Goal: Task Accomplishment & Management: Use online tool/utility

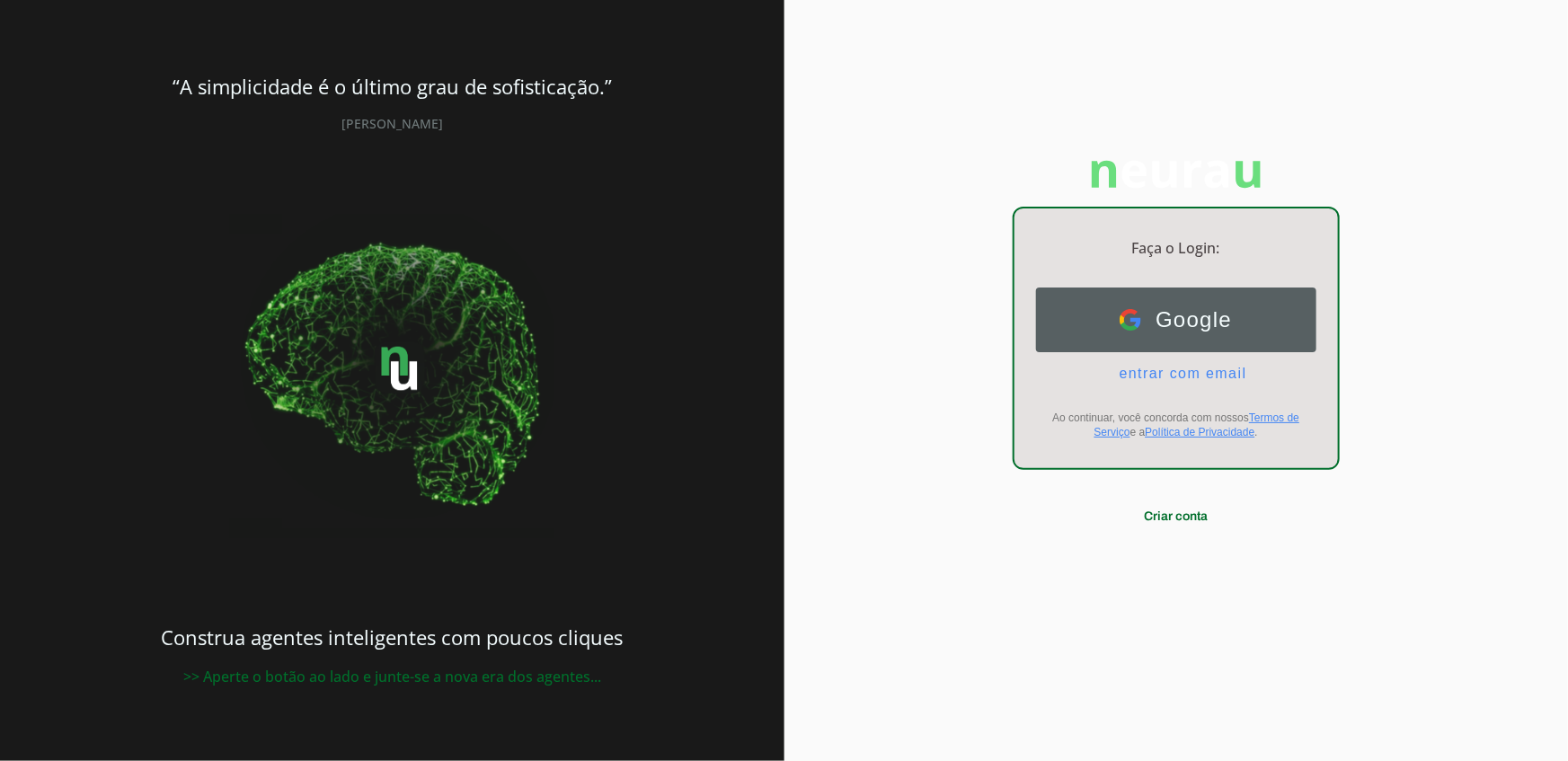
click at [1186, 342] on button "Google Google" at bounding box center [1177, 319] width 280 height 64
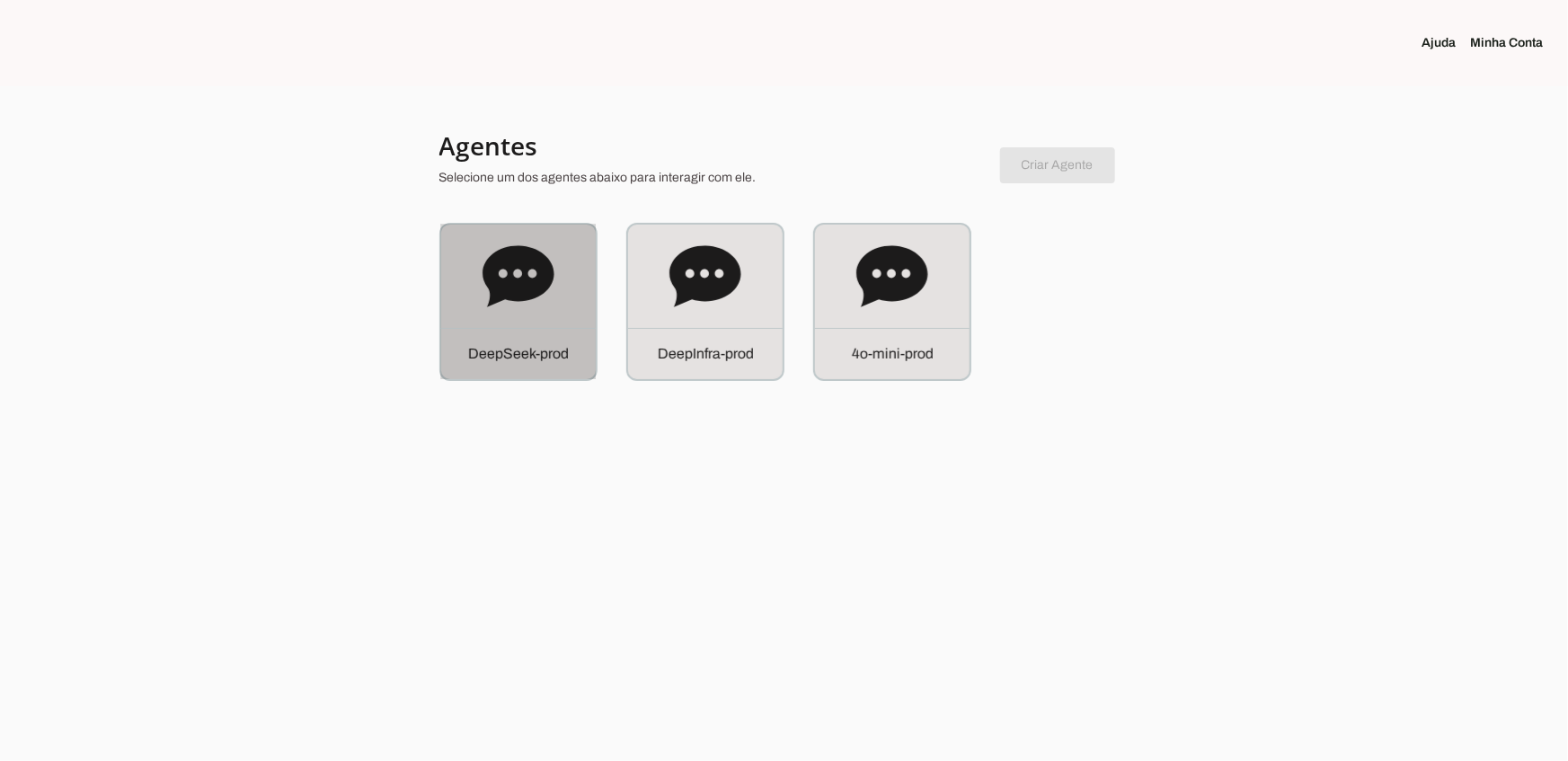
click at [520, 358] on p "D e e p S e e k - p r o d" at bounding box center [518, 354] width 100 height 21
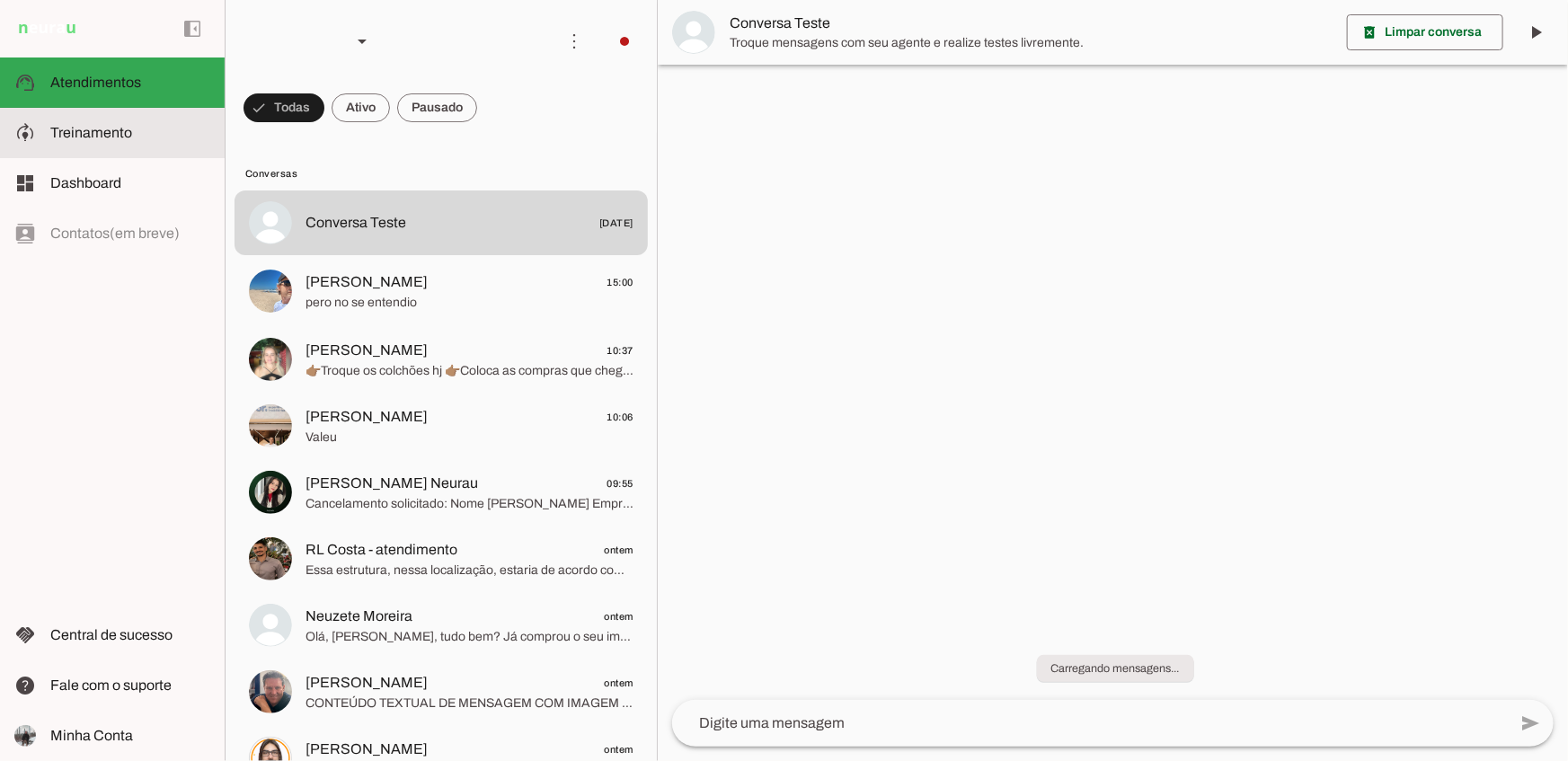
click at [140, 152] on md-item "model_training Treinamento Treinamento" at bounding box center [112, 133] width 225 height 51
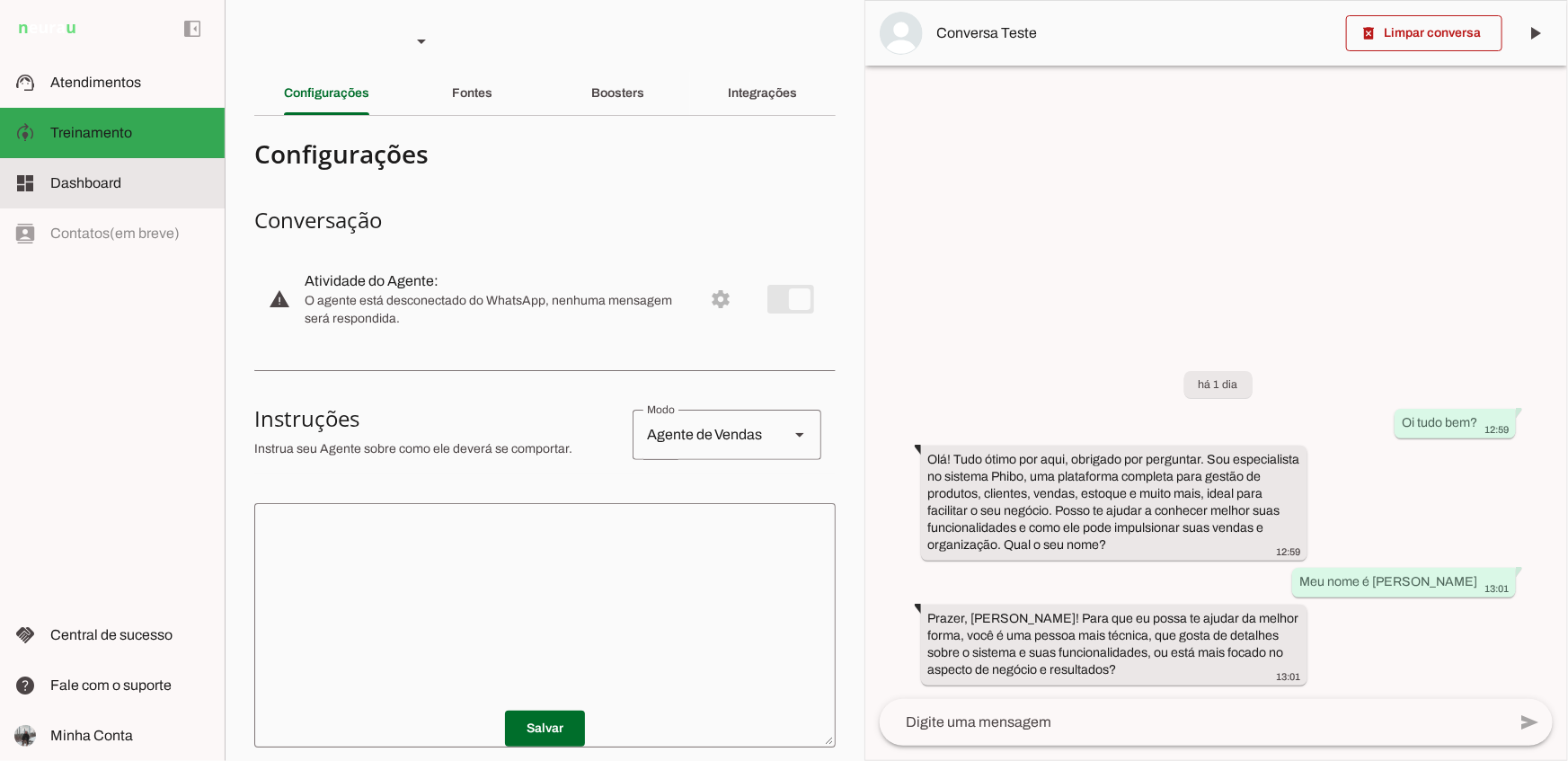
click at [146, 196] on md-item "dashboard Dashboard Dashboard" at bounding box center [112, 183] width 225 height 51
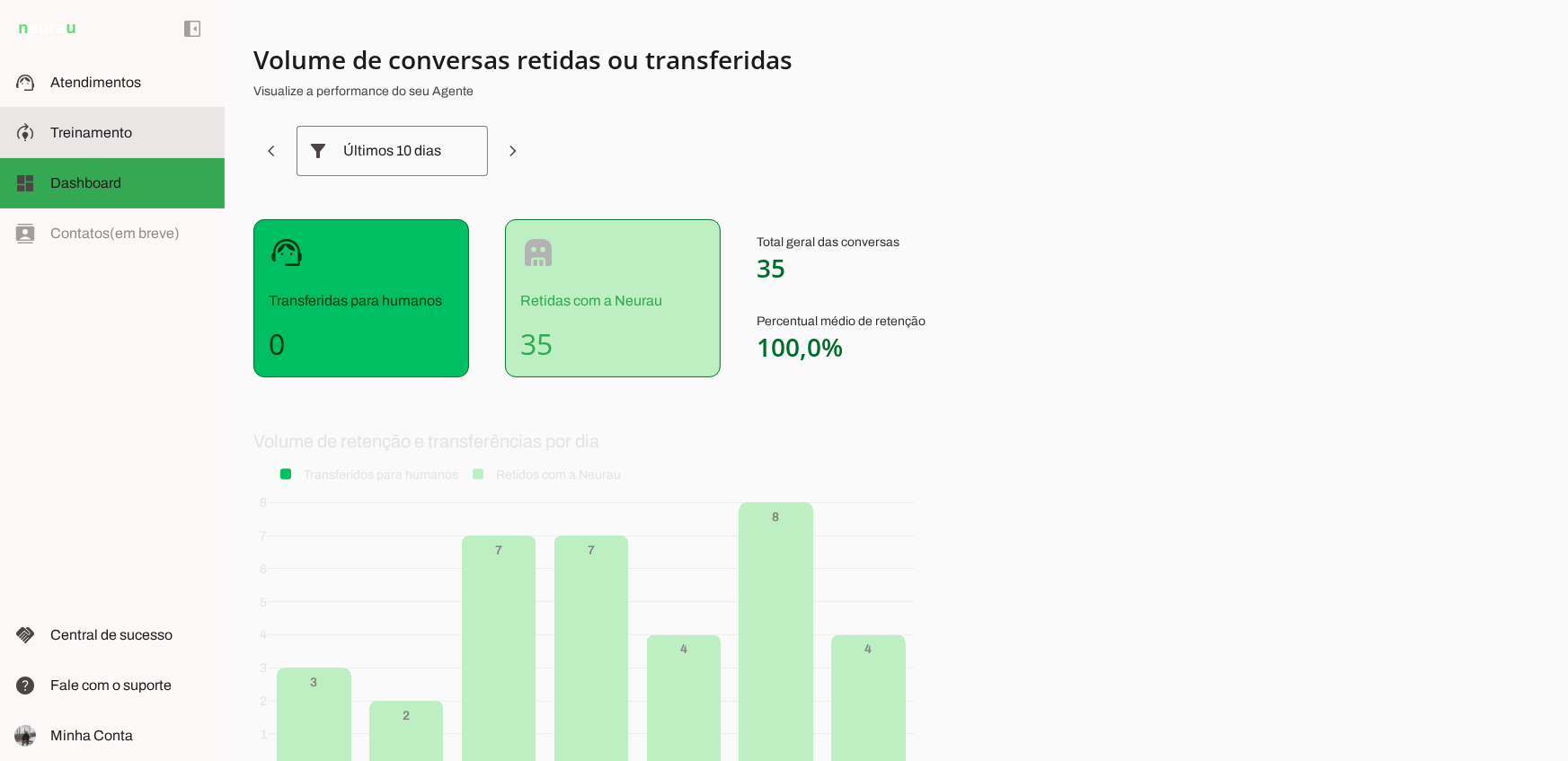
click at [152, 150] on md-item "model_training Treinamento Treinamento" at bounding box center [112, 133] width 225 height 51
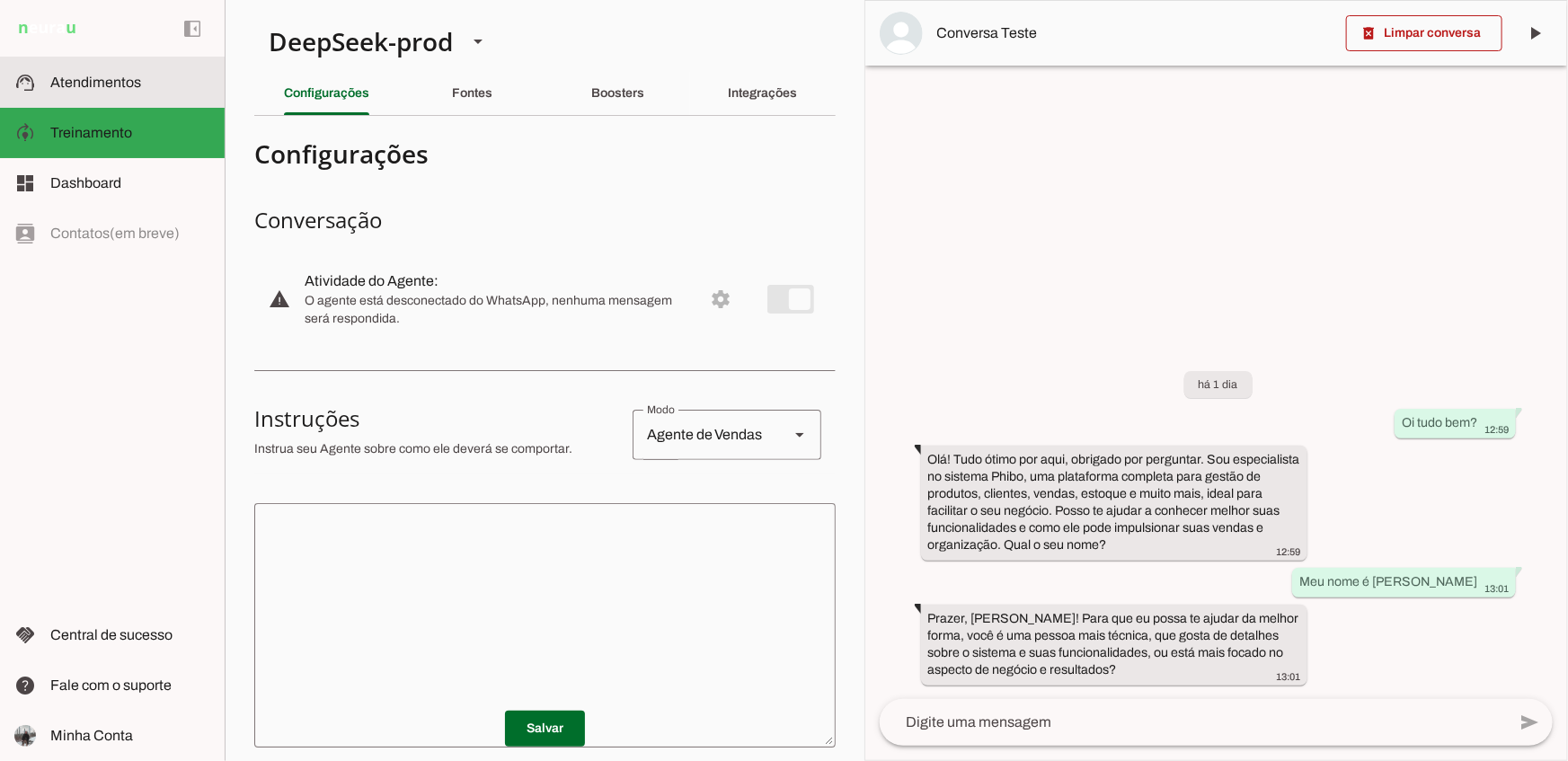
click at [152, 94] on md-item "support_agent Atendimentos Atendimentos" at bounding box center [112, 83] width 225 height 51
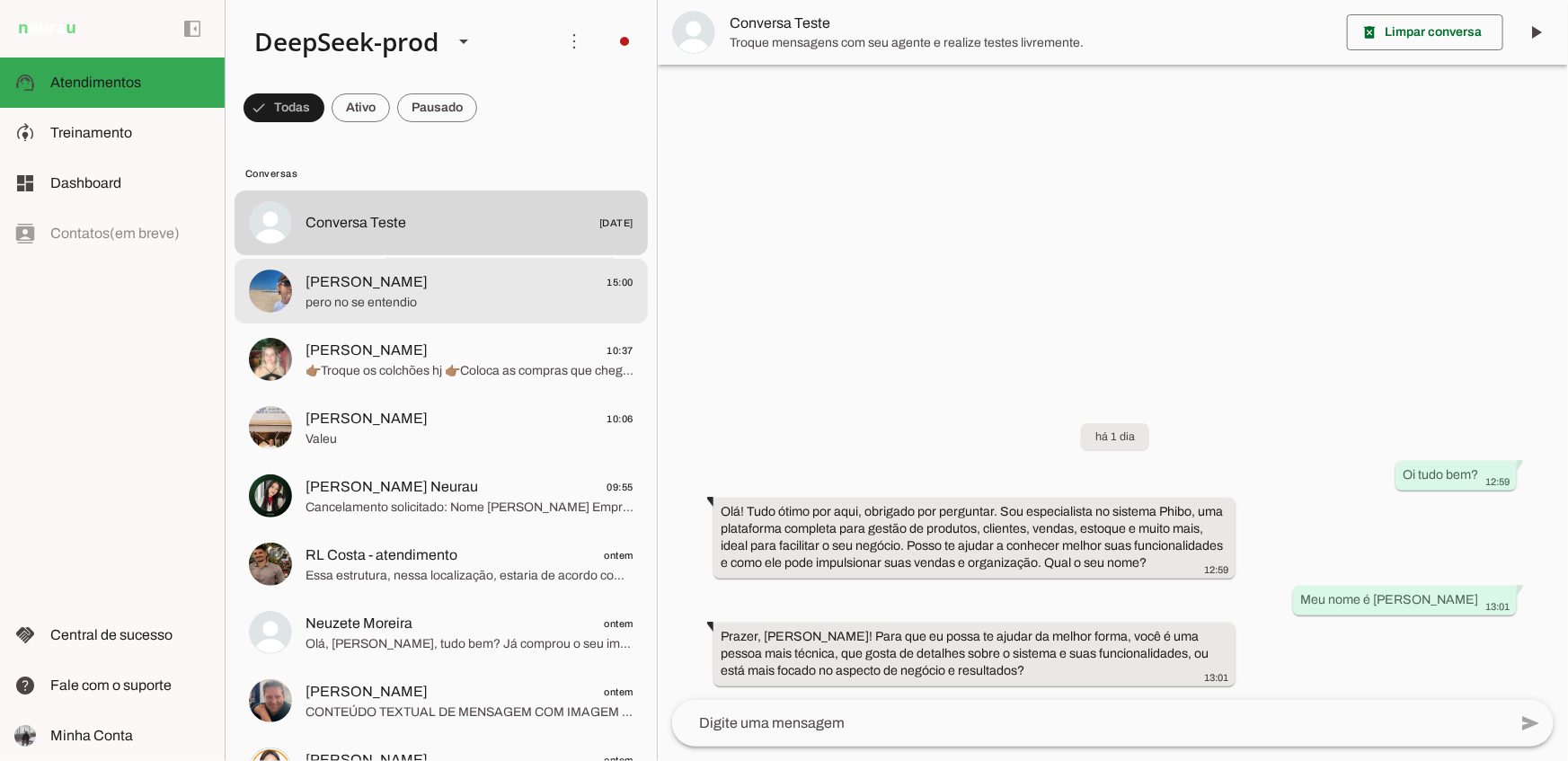
click at [399, 292] on span "[PERSON_NAME] 15:00" at bounding box center [469, 281] width 328 height 22
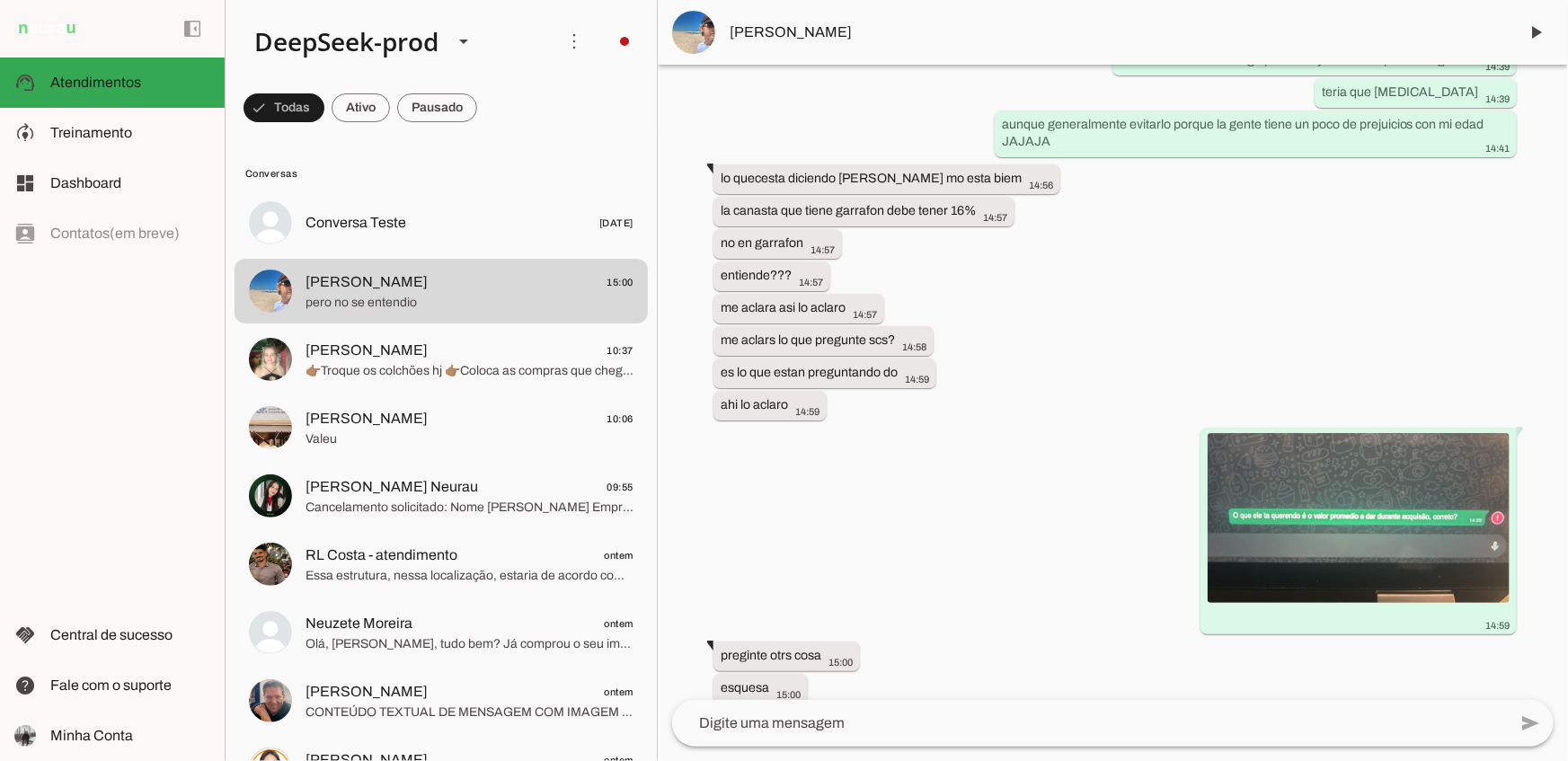
scroll to position [7395, 0]
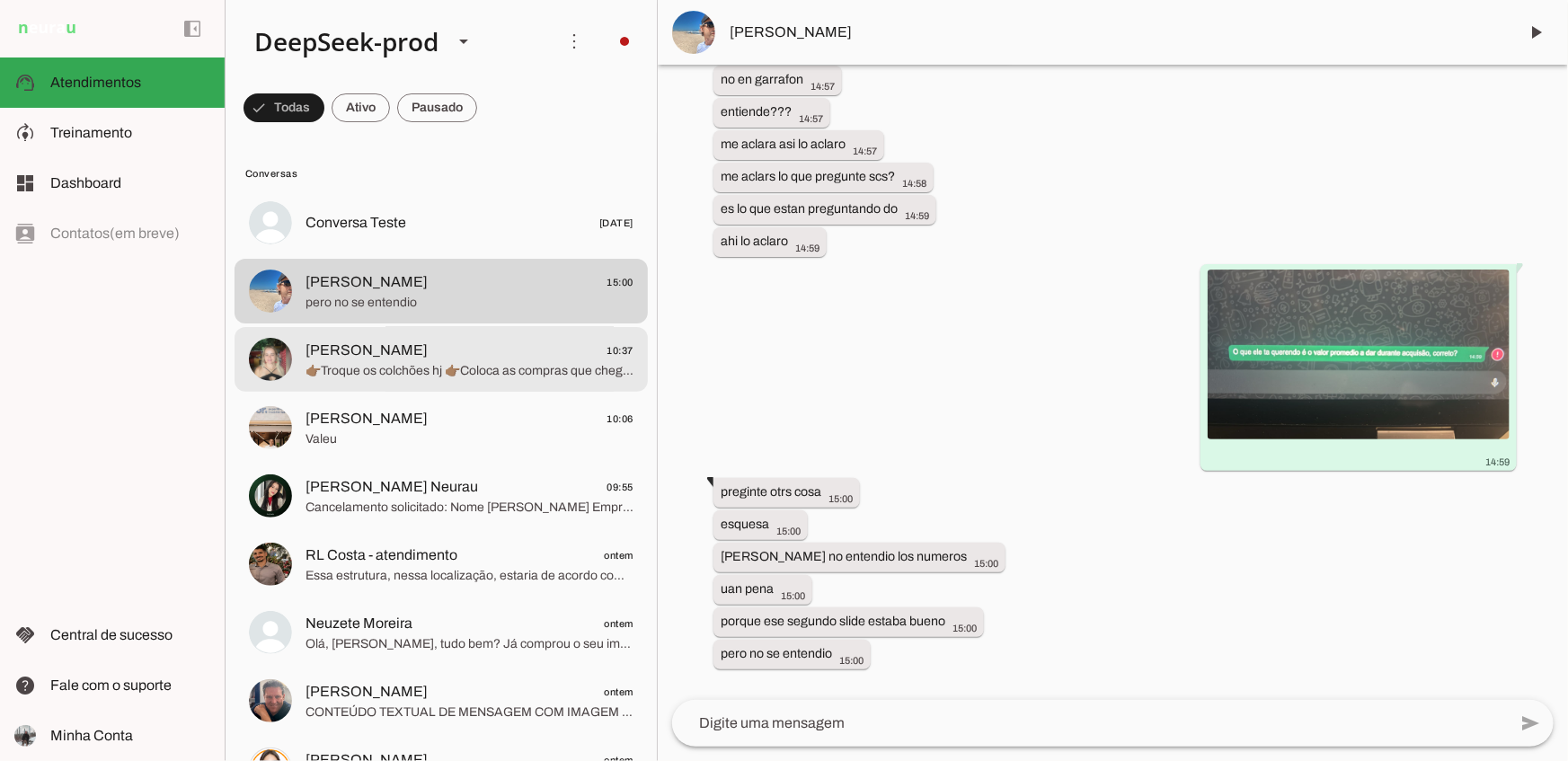
click at [515, 344] on span "[PERSON_NAME] 10:37" at bounding box center [469, 349] width 328 height 22
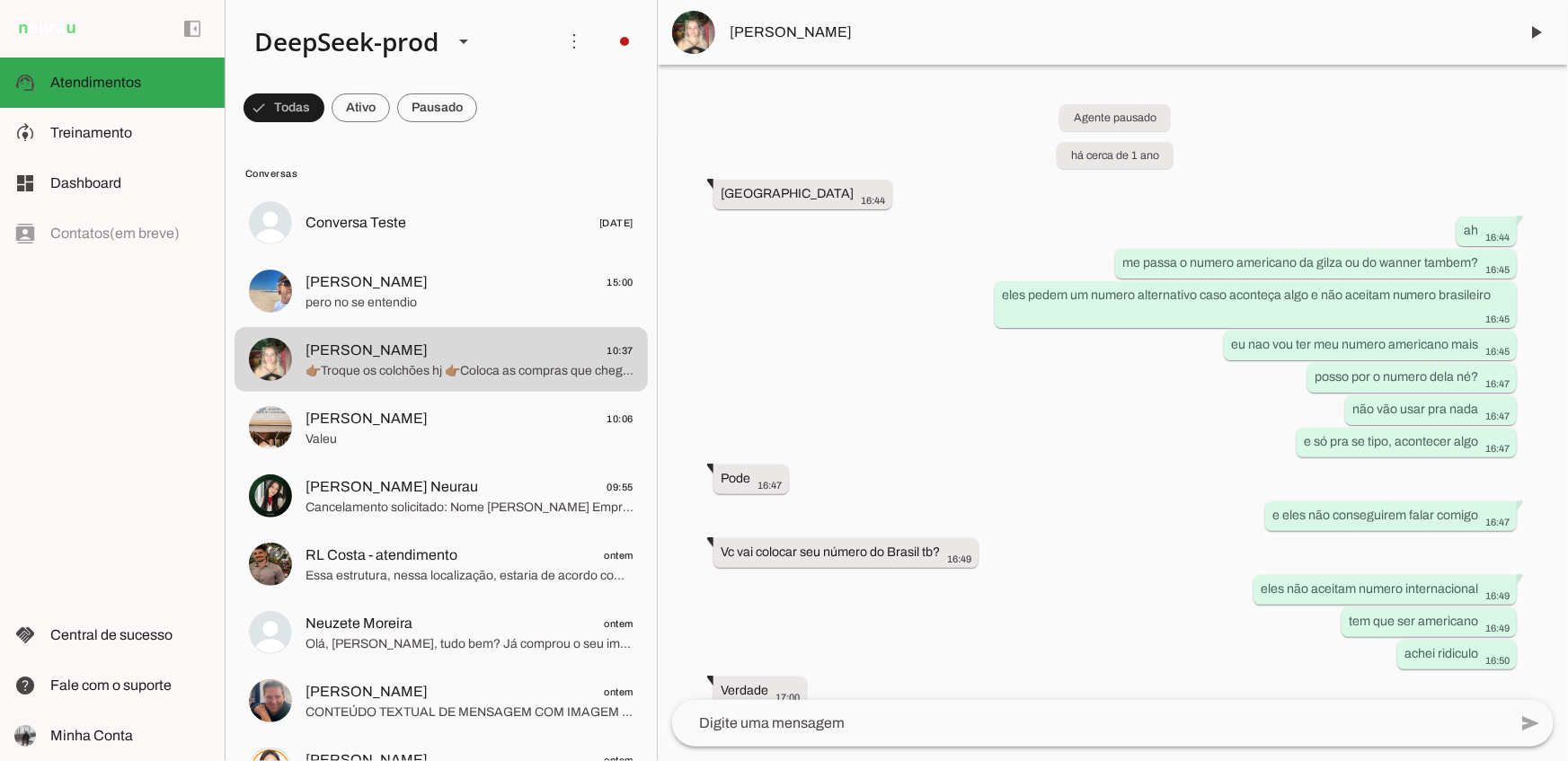
scroll to position [64750, 0]
